Goal: Task Accomplishment & Management: Manage account settings

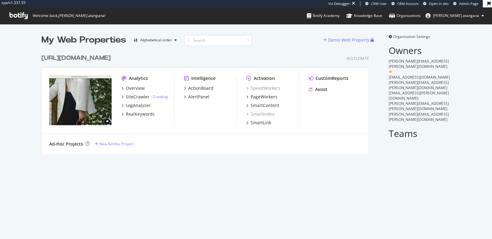
scroll to position [102, 327]
click at [147, 113] on div "RealKeywords" at bounding box center [140, 114] width 29 height 6
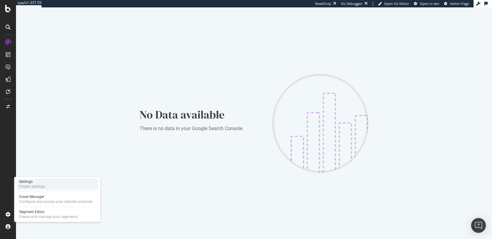
click at [29, 187] on div "Project settings" at bounding box center [32, 186] width 26 height 5
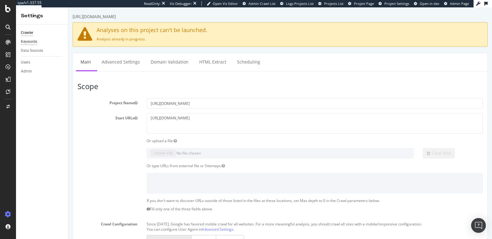
click at [30, 42] on div "Keywords" at bounding box center [29, 41] width 16 height 6
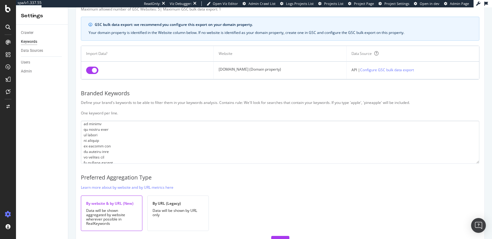
scroll to position [60, 0]
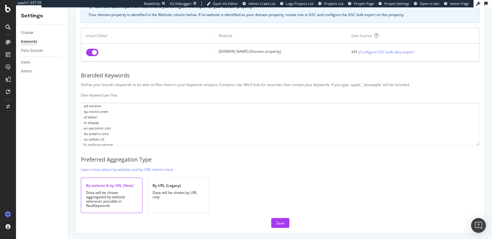
click at [29, 139] on div "Crawler Keywords Data Sources Users Admin" at bounding box center [42, 132] width 52 height 214
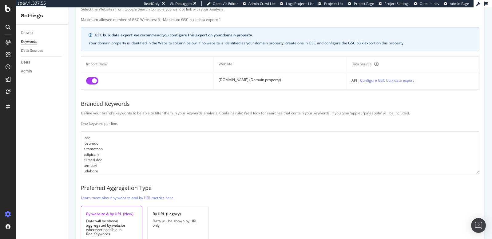
scroll to position [61, 0]
